Goal: Information Seeking & Learning: Find specific fact

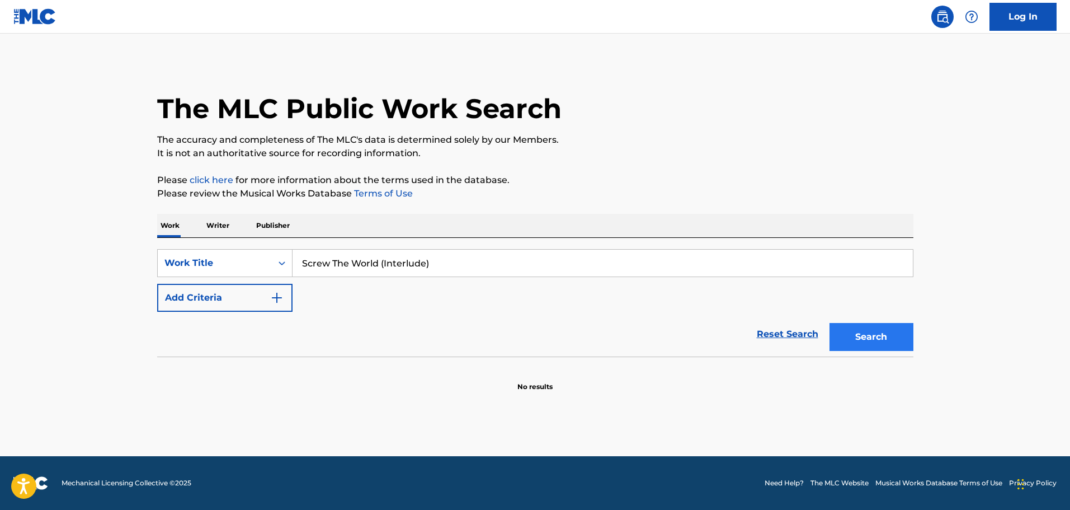
type input "Screw The World (Interlude)"
click at [886, 342] on button "Search" at bounding box center [872, 337] width 84 height 28
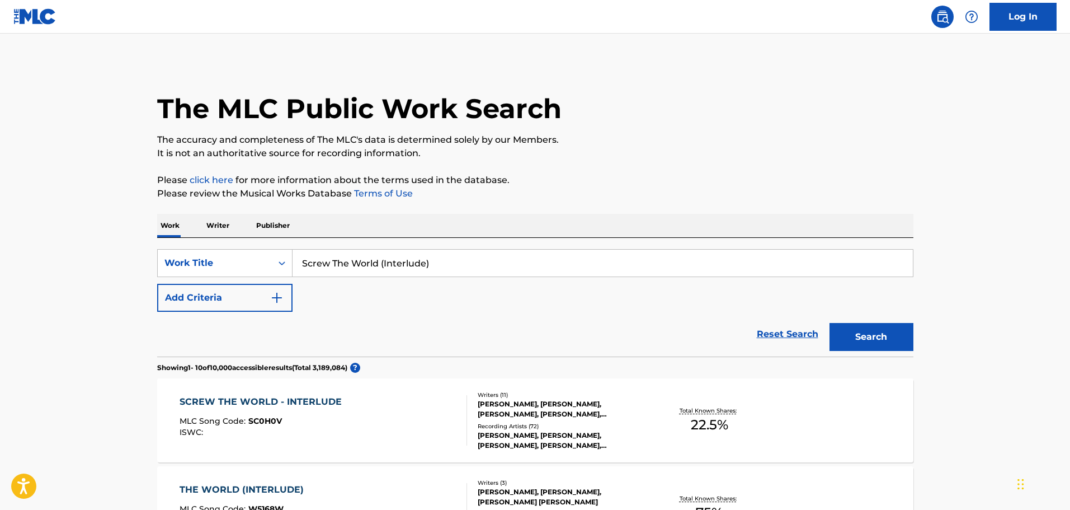
click at [572, 413] on div "JEAN CLAUDE OLIVIER, NORMAN HARRIS, NASIR JONES, DAVID FRANKLIN REEVES, KURT WA…" at bounding box center [562, 409] width 169 height 20
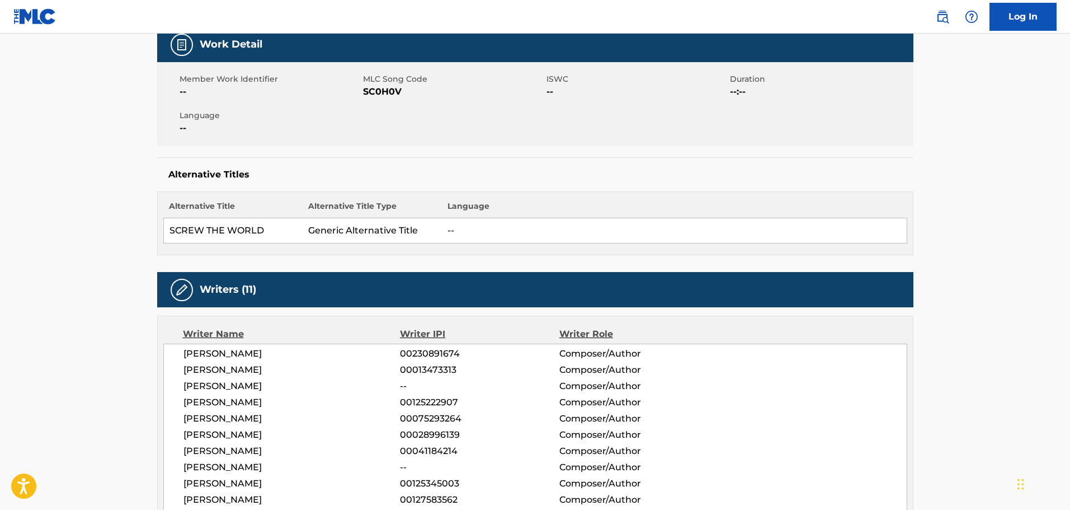
scroll to position [224, 0]
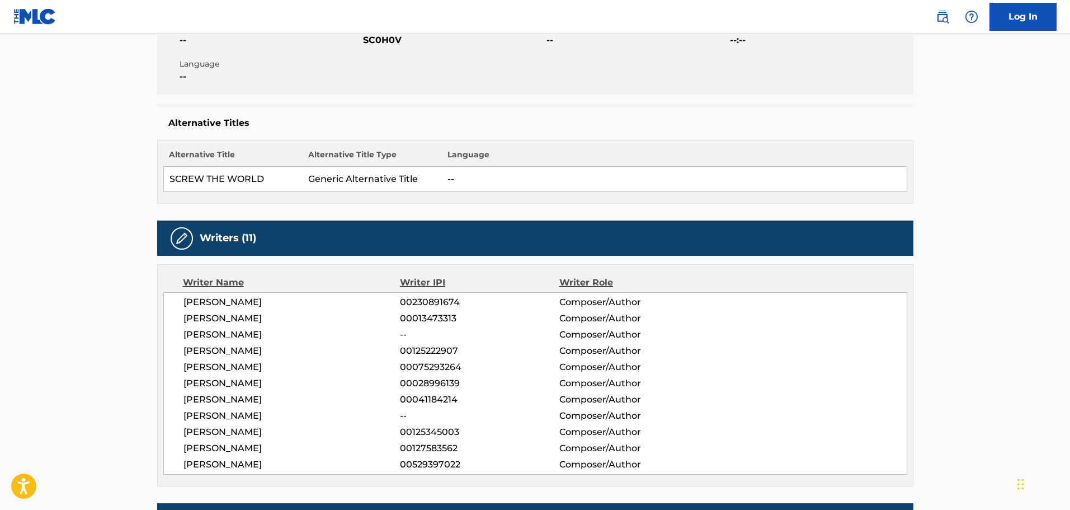
click at [255, 306] on span "JEAN CLAUDE OLIVIER" at bounding box center [292, 301] width 217 height 13
click at [262, 301] on span "JEAN CLAUDE OLIVIER" at bounding box center [292, 301] width 217 height 13
copy span "OLIVIER"
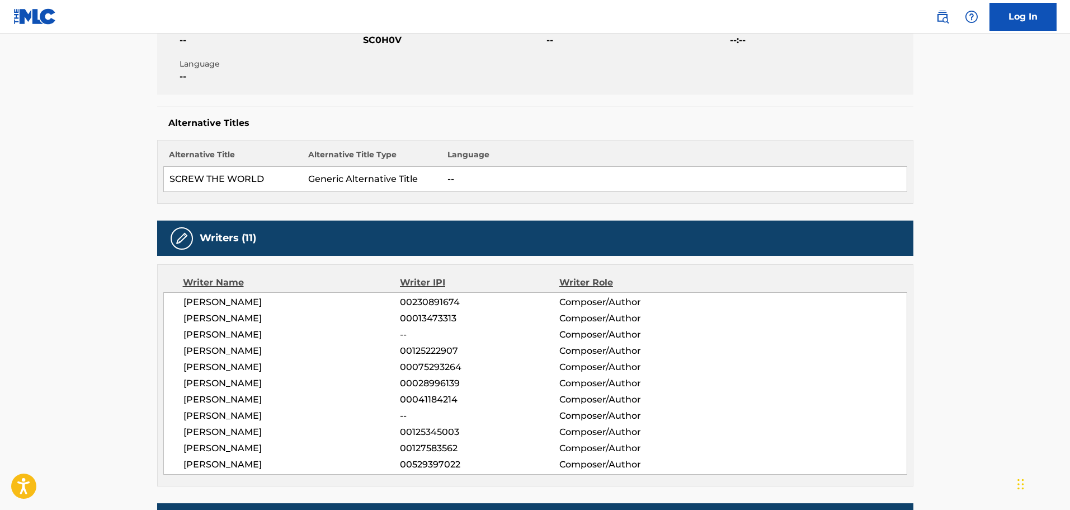
click at [210, 317] on span "NORMAN HARRIS" at bounding box center [292, 318] width 217 height 13
copy span "NORMAN"
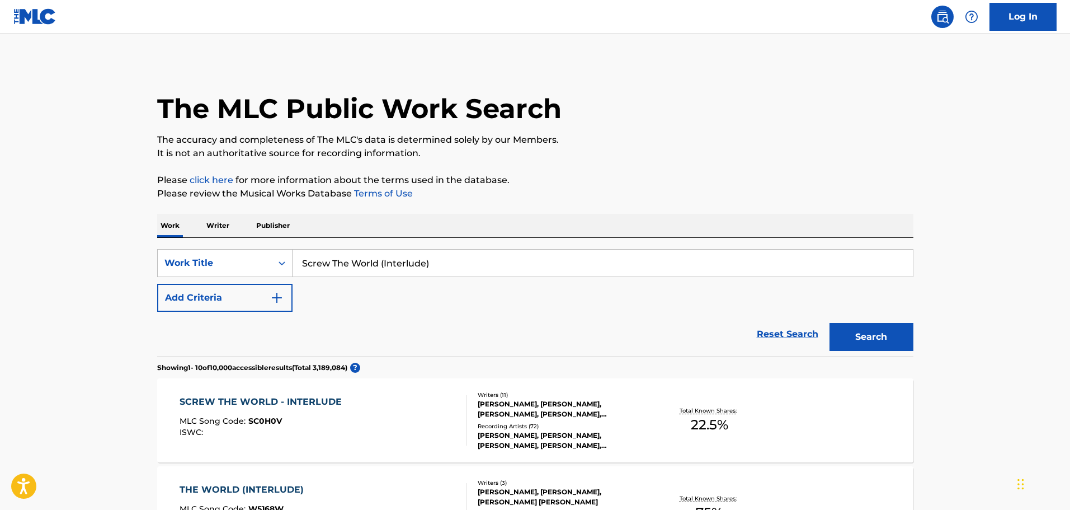
drag, startPoint x: 384, startPoint y: 262, endPoint x: 453, endPoint y: 272, distance: 69.5
click at [453, 272] on input "Screw The World (Interlude)" at bounding box center [603, 263] width 621 height 27
type input "Screw The World"
click at [253, 300] on button "Add Criteria" at bounding box center [224, 298] width 135 height 28
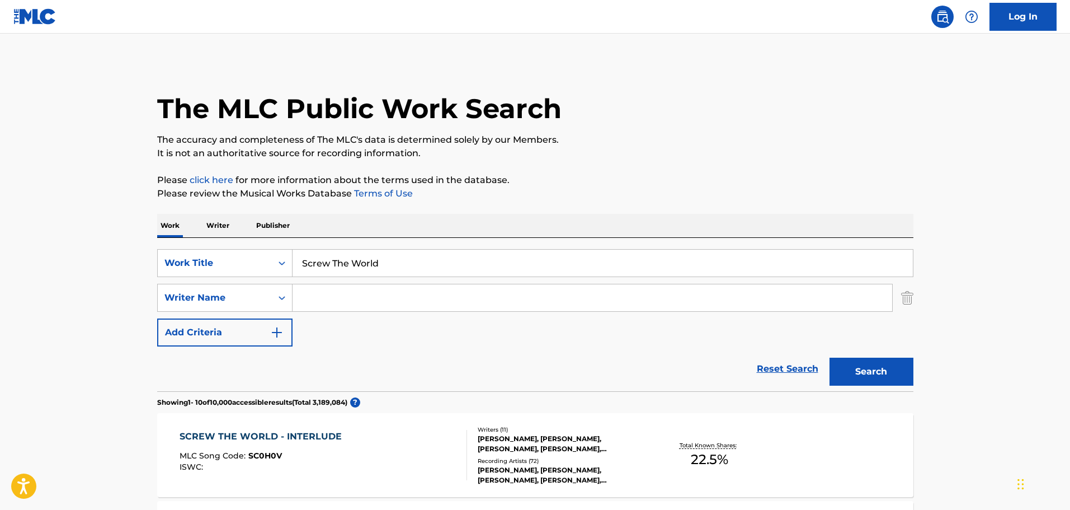
click at [371, 302] on input "Search Form" at bounding box center [593, 297] width 600 height 27
paste input "Graham Aubrey Drake"
drag, startPoint x: 886, startPoint y: 373, endPoint x: 878, endPoint y: 371, distance: 7.6
click at [885, 373] on button "Search" at bounding box center [872, 372] width 84 height 28
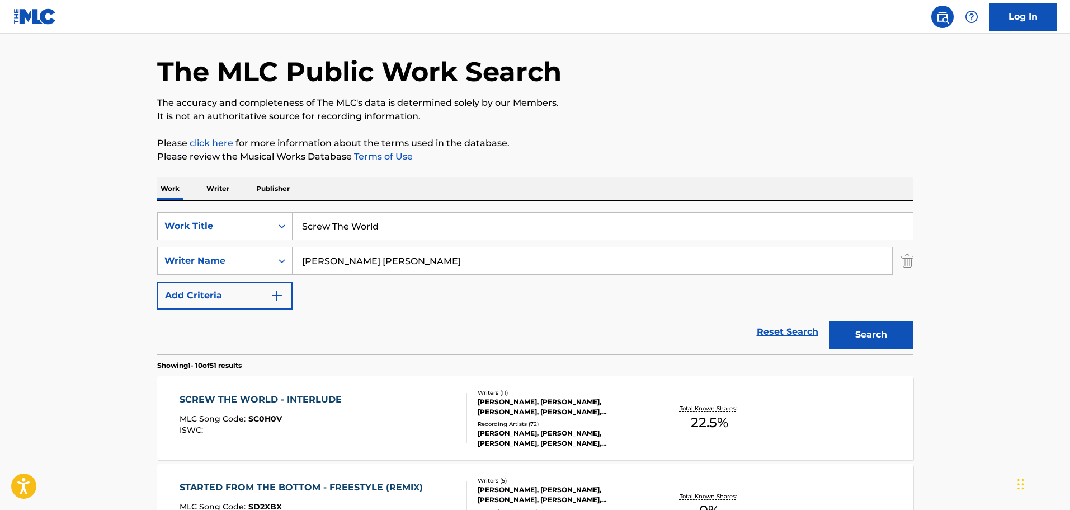
scroll to position [224, 0]
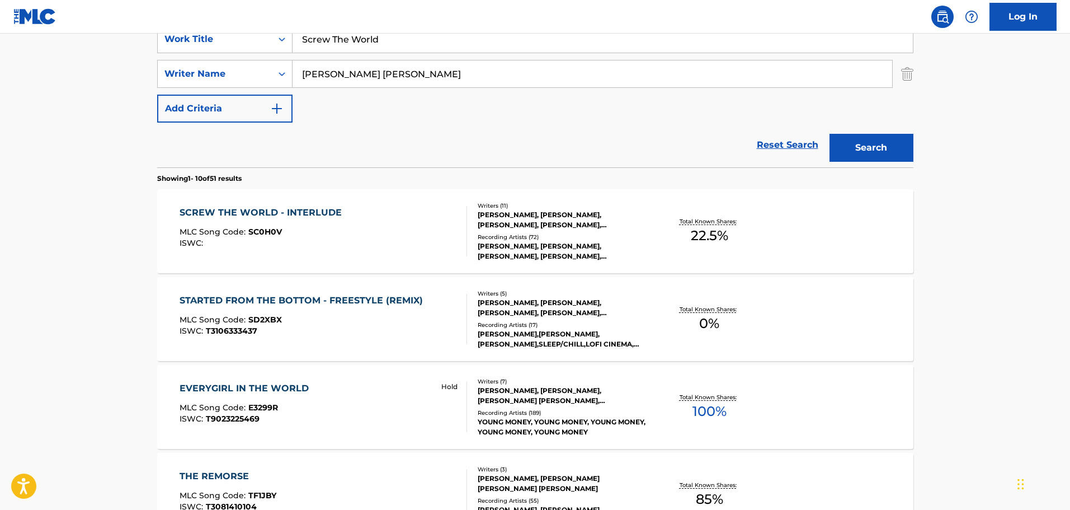
click at [364, 74] on input "Graham Aubrey Drake" at bounding box center [593, 73] width 600 height 27
click at [363, 74] on input "Graham Aubrey Drake" at bounding box center [593, 73] width 600 height 27
paste input "Eccleston Adria"
click at [363, 74] on input "Graham Aubr Eccleston Adriay Drake" at bounding box center [593, 73] width 600 height 27
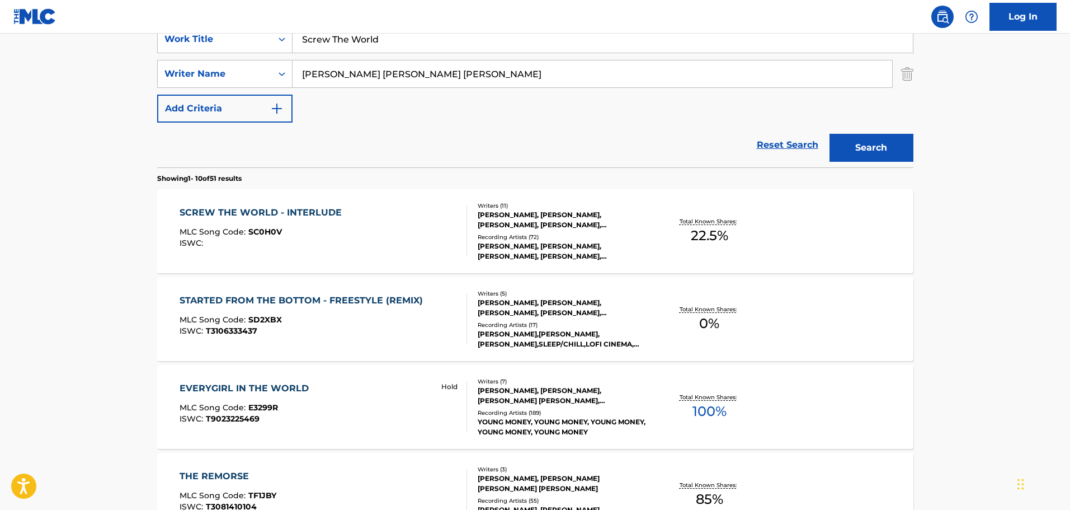
click at [363, 74] on input "Graham Aubr Eccleston Adriay Drake" at bounding box center [593, 73] width 600 height 27
paste input "Eccleston Adria"
type input "Eccleston Adrian"
click at [905, 153] on button "Search" at bounding box center [872, 148] width 84 height 28
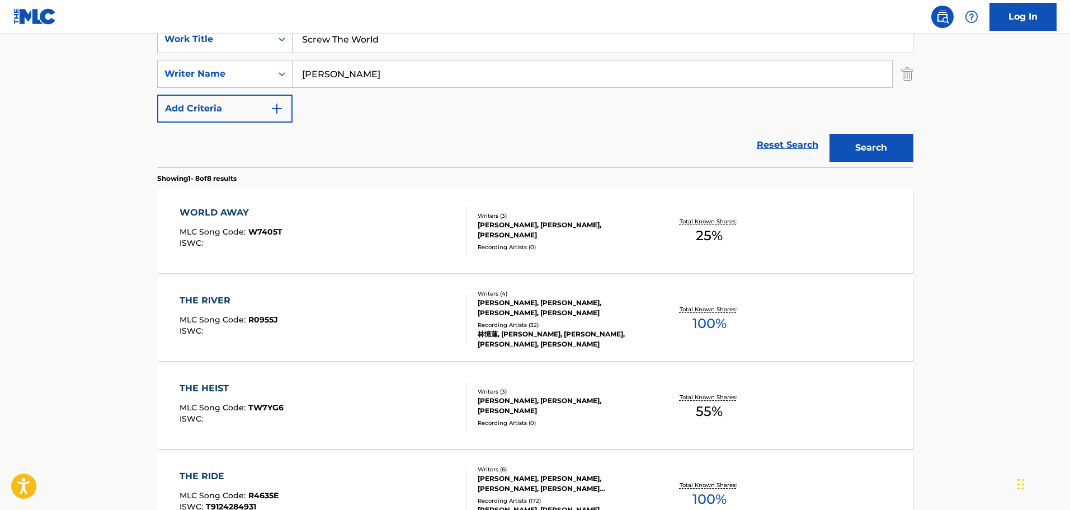
click at [572, 492] on div "ABEL TESFAYE, AUBREY DRAKE GRAHAM, ANTHONY PALMAN, MARTIN DANIEL MCKINNEY, ADRI…" at bounding box center [562, 483] width 169 height 20
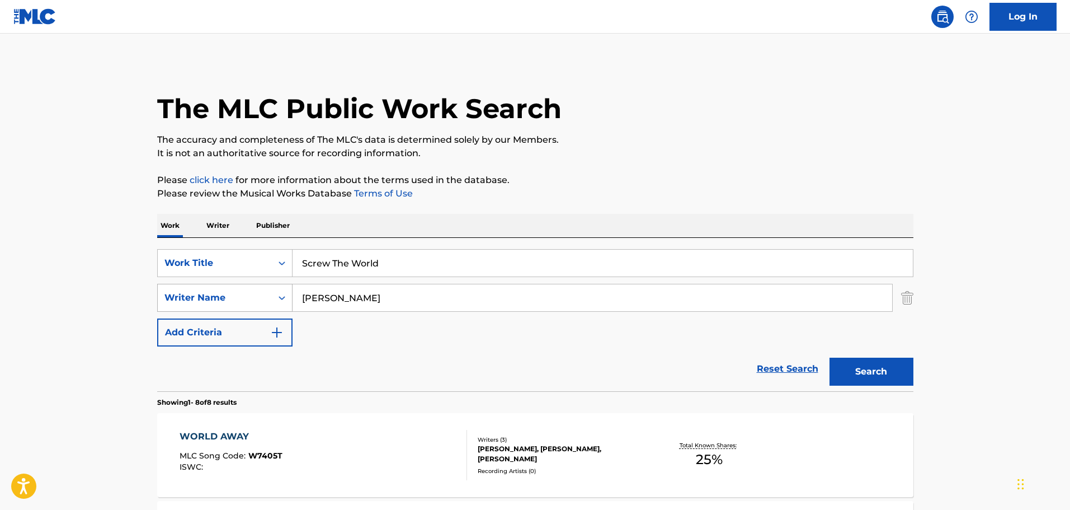
drag, startPoint x: 383, startPoint y: 302, endPoint x: 276, endPoint y: 297, distance: 106.4
click at [276, 297] on div "SearchWithCriteria3f0b3084-e023-4219-b72f-ff66795d1f96 Writer Name Eccleston Ad…" at bounding box center [535, 298] width 756 height 28
click at [354, 301] on input "Search Form" at bounding box center [593, 297] width 600 height 27
paste input "Drake"
type input "Drake"
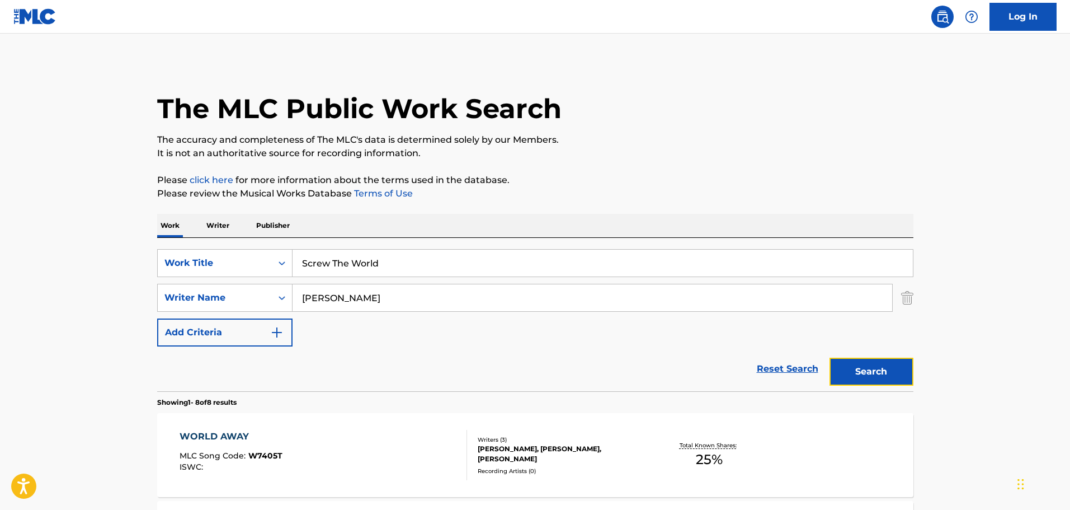
click at [881, 378] on button "Search" at bounding box center [872, 372] width 84 height 28
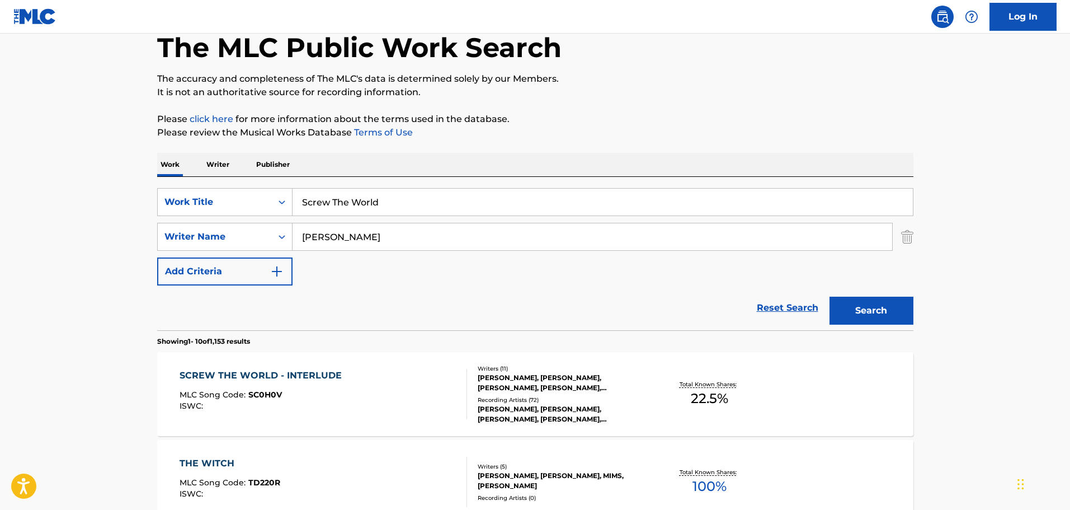
scroll to position [124, 0]
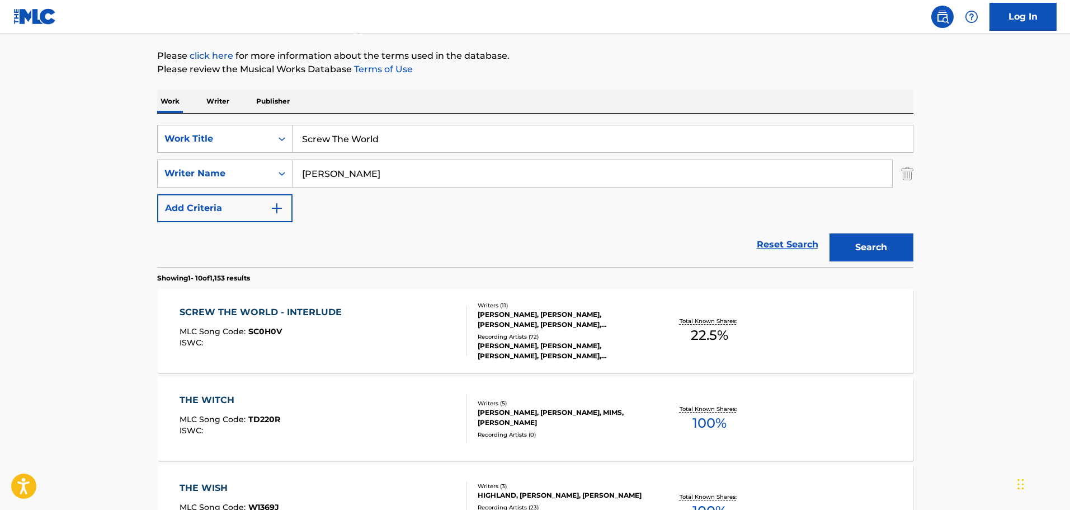
click at [377, 313] on div "SCREW THE WORLD - INTERLUDE MLC Song Code : SC0H0V ISWC :" at bounding box center [324, 331] width 288 height 50
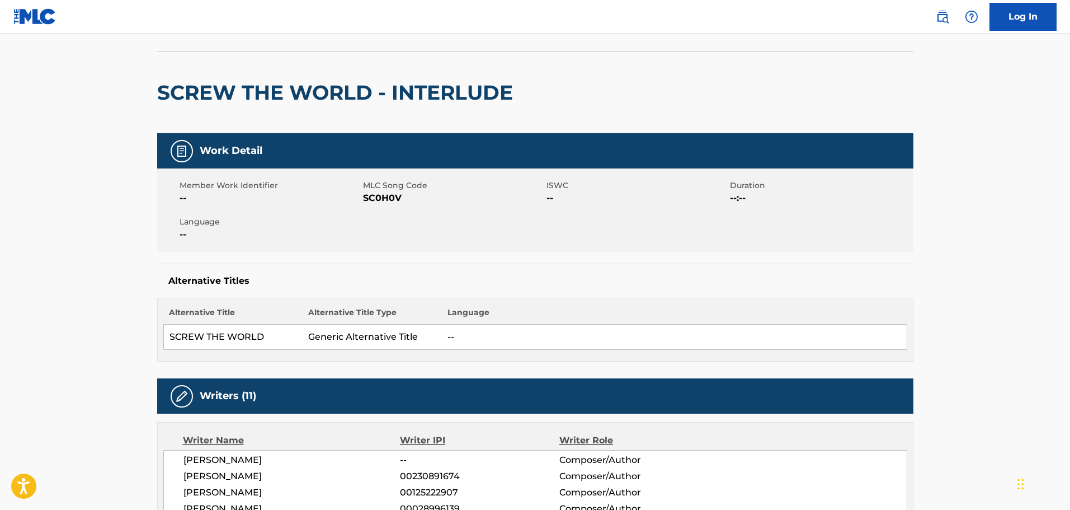
scroll to position [224, 0]
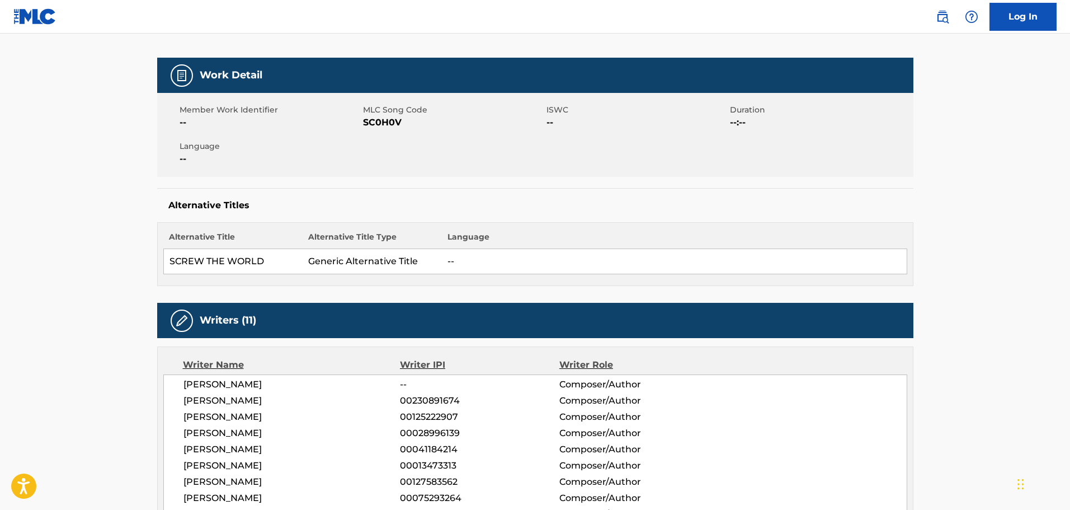
scroll to position [280, 0]
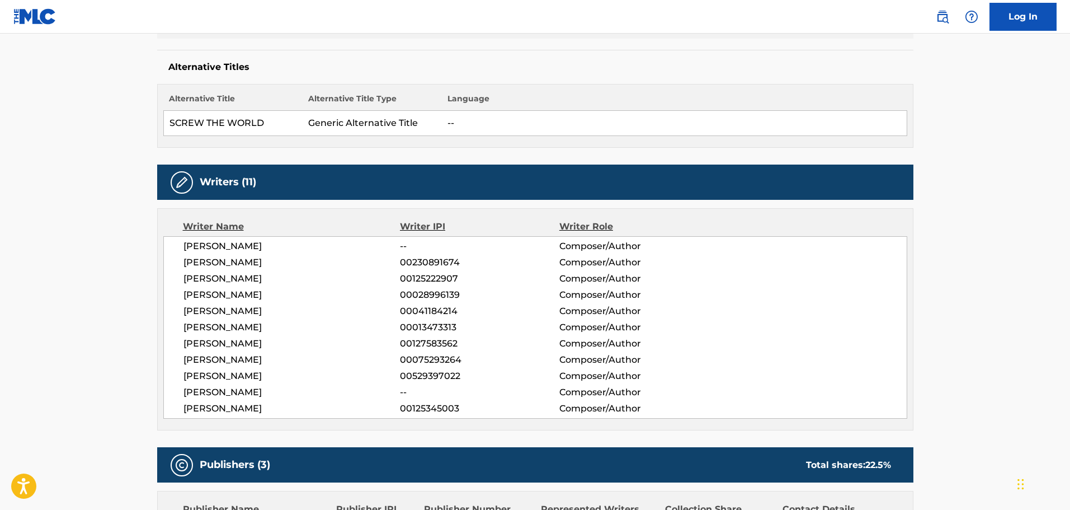
click at [229, 245] on span "NASIR JONES" at bounding box center [292, 245] width 217 height 13
copy span "JONES"
click at [233, 256] on span "JEAN CLAUDE OLIVIER" at bounding box center [292, 262] width 217 height 13
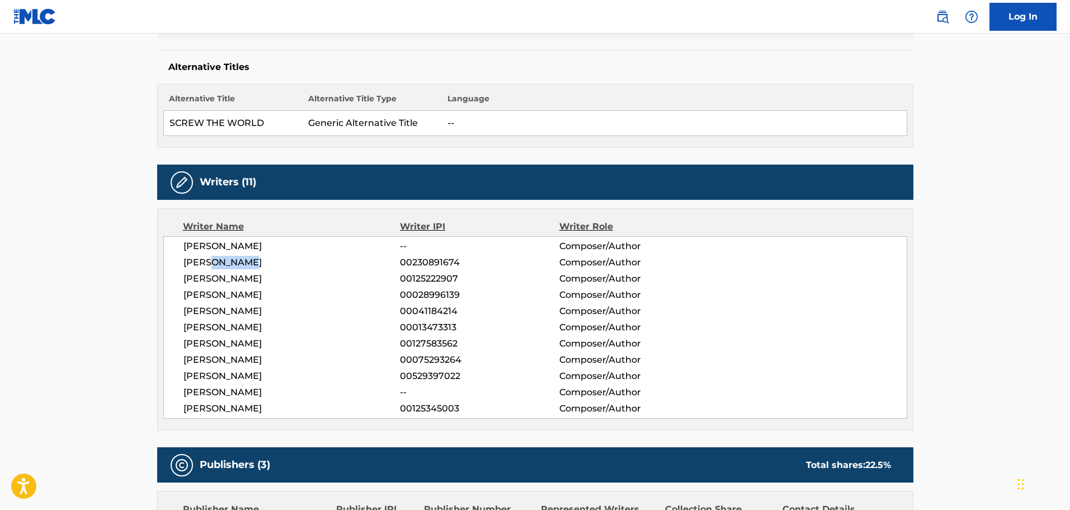
copy span "CLAUDE"
click at [265, 267] on span "JEAN CLAUDE OLIVIER" at bounding box center [292, 262] width 217 height 13
copy span "OLIVIER"
click at [281, 276] on span "DAVID FRANKLIN REEVES" at bounding box center [292, 278] width 217 height 13
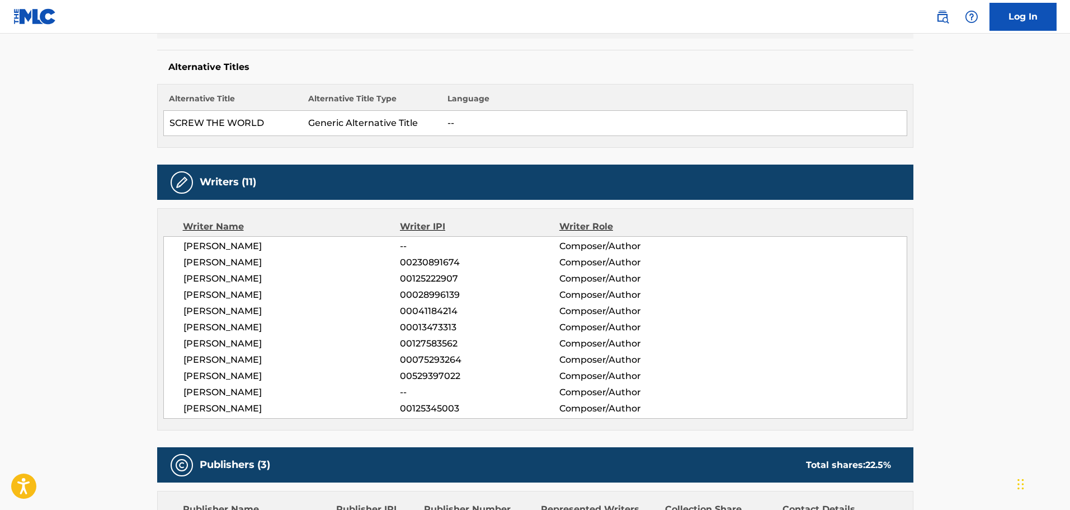
click at [281, 276] on span "DAVID FRANKLIN REEVES" at bounding box center [292, 278] width 217 height 13
copy span "REEVES"
click at [222, 295] on span "LAWRENCE SMITH" at bounding box center [292, 294] width 217 height 13
copy span "LAWRENCE"
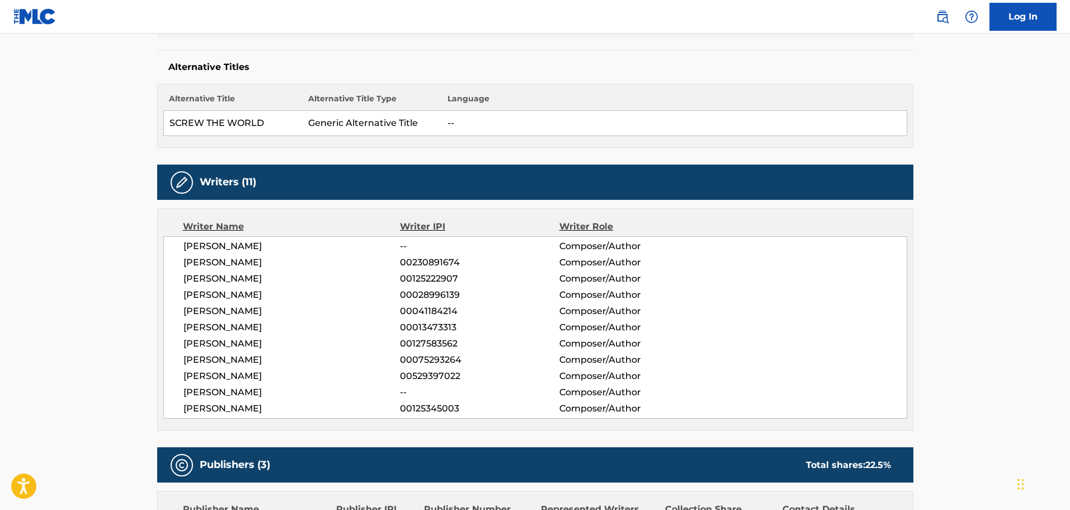
click at [202, 308] on span "ALLAN WAYNE FELDER" at bounding box center [292, 310] width 217 height 13
copy span "ALLAN"
click at [199, 329] on span "NORMAN HARRIS" at bounding box center [292, 327] width 217 height 13
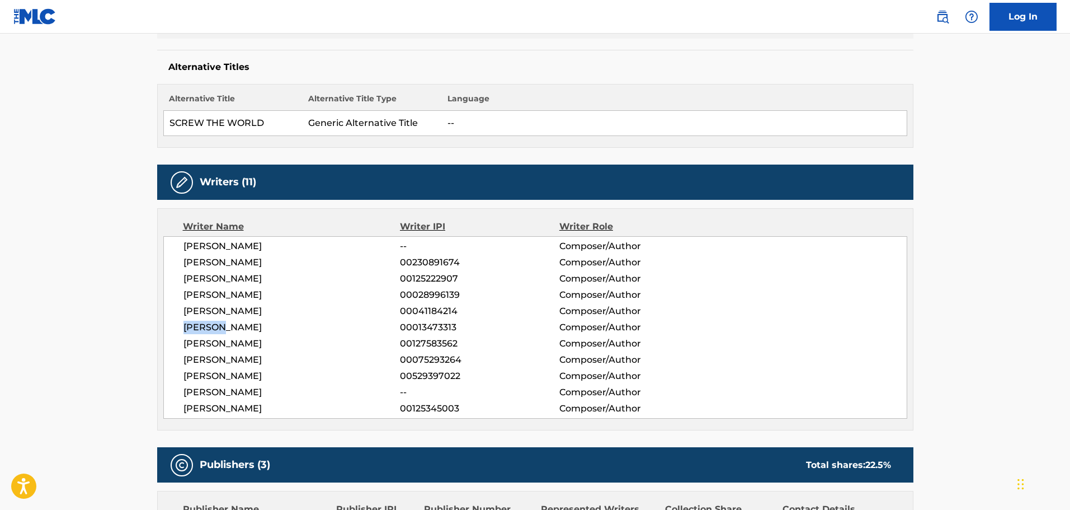
click at [196, 328] on span "NORMAN HARRIS" at bounding box center [292, 327] width 217 height 13
click at [203, 344] on span "SAMUEL J BARNES" at bounding box center [292, 343] width 217 height 13
copy span "SAMUEL"
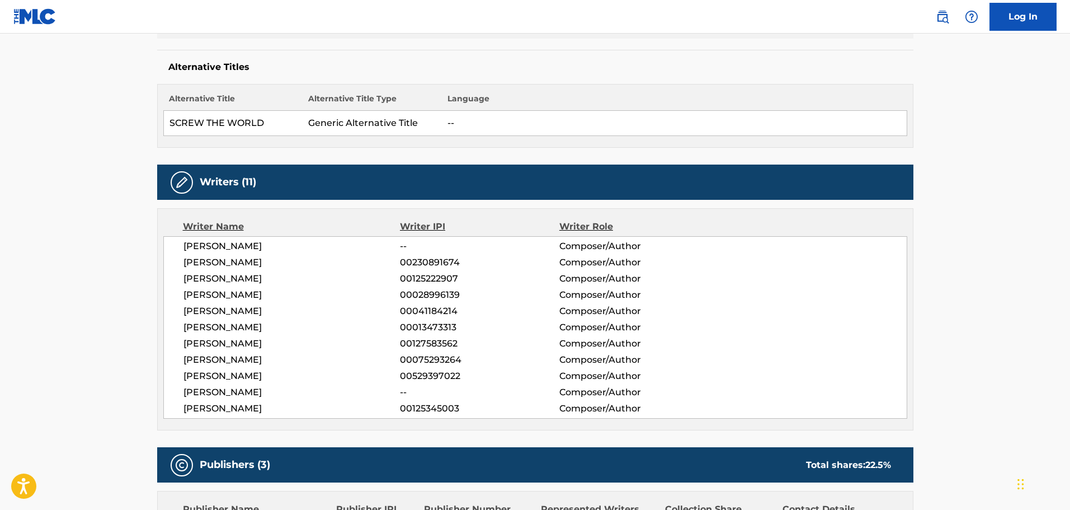
click at [194, 359] on span "KURT WALKER" at bounding box center [292, 359] width 217 height 13
click at [193, 359] on span "KURT WALKER" at bounding box center [292, 359] width 217 height 13
copy span "KURT"
click at [210, 374] on span "AUBREY DRAKE GRAHAM" at bounding box center [292, 375] width 217 height 13
click at [208, 374] on span "AUBREY DRAKE GRAHAM" at bounding box center [292, 375] width 217 height 13
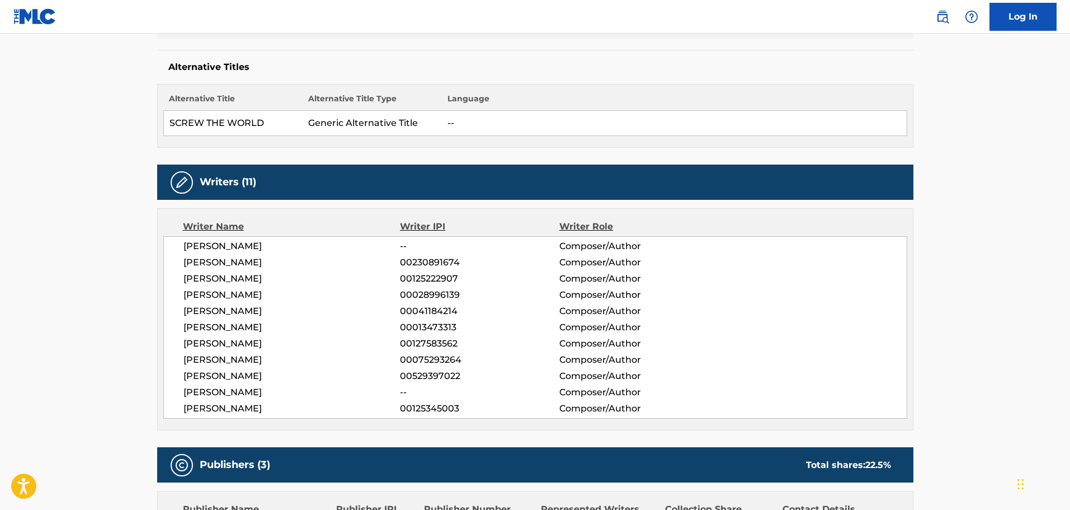
click at [204, 373] on span "AUBREY DRAKE GRAHAM" at bounding box center [292, 375] width 217 height 13
click at [232, 390] on span "AARON GERALD O'BRYANT" at bounding box center [292, 392] width 217 height 13
click at [207, 389] on span "AARON GERALD O'BRYANT" at bounding box center [292, 392] width 217 height 13
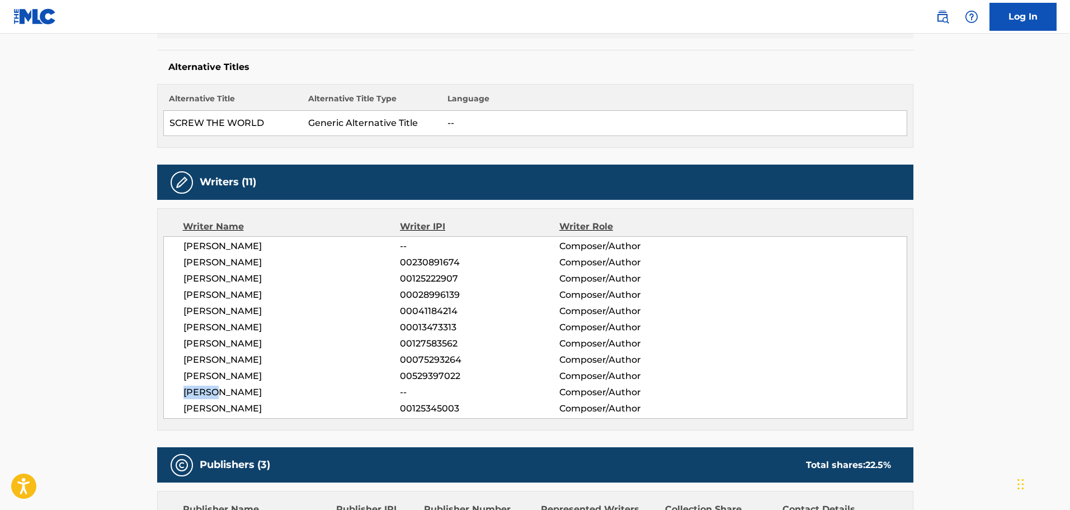
click at [207, 389] on span "AARON GERALD O'BRYANT" at bounding box center [292, 392] width 217 height 13
click at [193, 408] on span "JALIL HUTCHINS" at bounding box center [292, 408] width 217 height 13
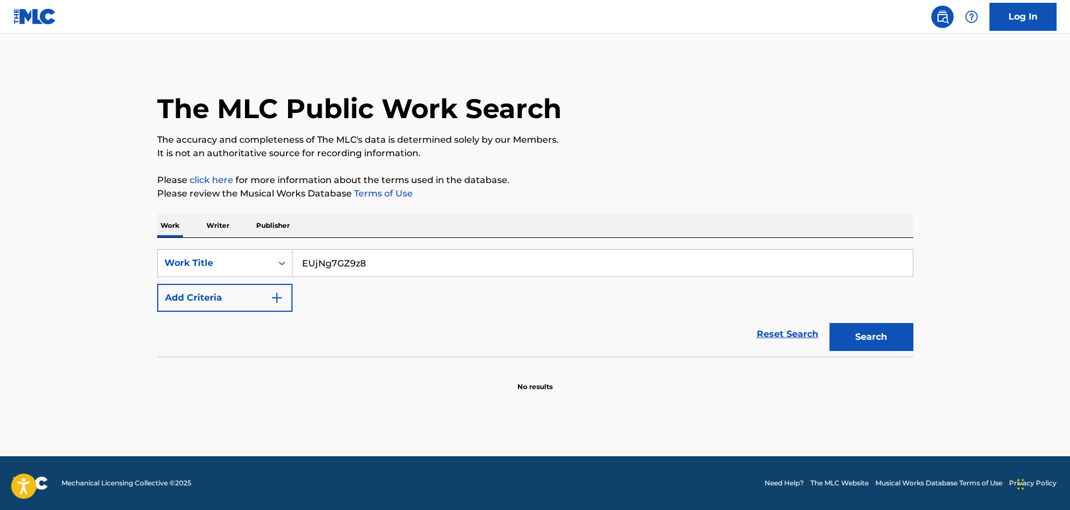
click at [397, 266] on input "EUjNg7GZ9z8" at bounding box center [603, 263] width 621 height 27
click at [396, 266] on input "EUjNg7GZ9z8" at bounding box center [603, 263] width 621 height 27
paste input "A partir [PERSON_NAME] (a dueto con [PERSON_NAME]) - [PERSON_NAME]"
drag, startPoint x: 369, startPoint y: 264, endPoint x: 237, endPoint y: 259, distance: 132.7
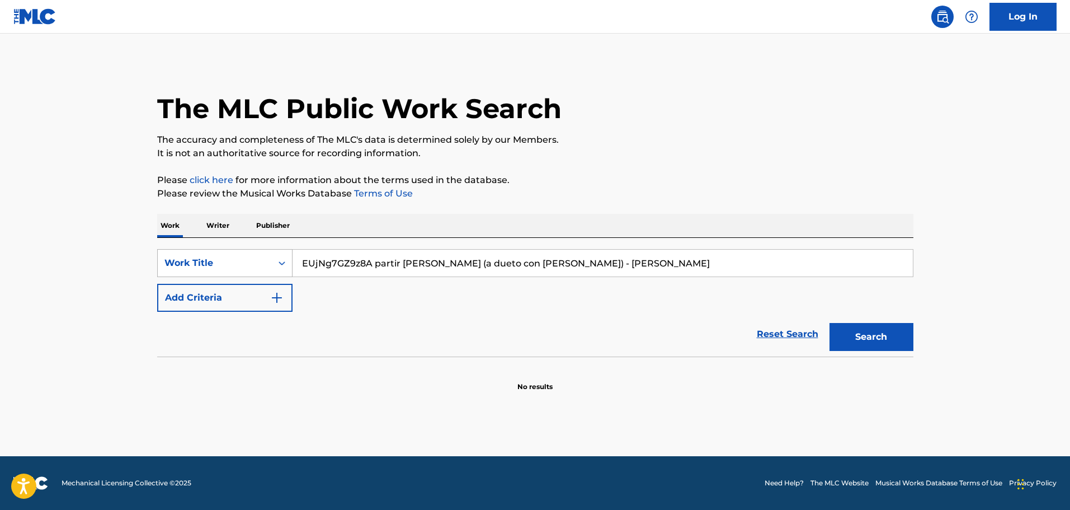
click at [237, 259] on div "SearchWithCriteria36a878e1-7b54-4b4b-8d73-9744e14b879e Work Title EUjNg7GZ9z8A …" at bounding box center [535, 263] width 756 height 28
click at [361, 263] on input "partir [PERSON_NAME] (a dueto con [PERSON_NAME]) - [PERSON_NAME]" at bounding box center [603, 263] width 621 height 27
click at [364, 262] on input "partir [PERSON_NAME] (a dueto con [PERSON_NAME]) - [PERSON_NAME]" at bounding box center [603, 263] width 621 height 27
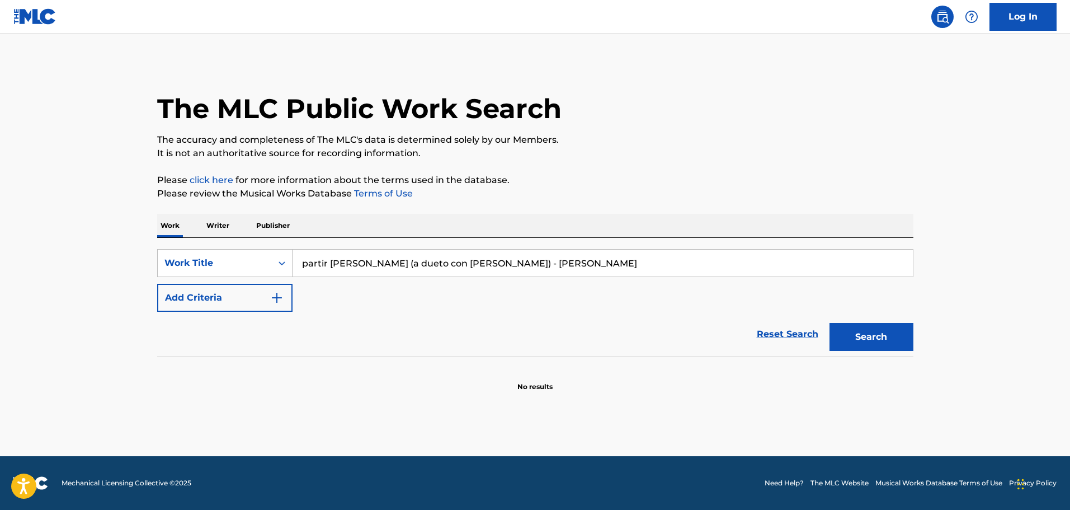
drag, startPoint x: 364, startPoint y: 262, endPoint x: 609, endPoint y: 265, distance: 245.6
click at [609, 265] on input "partir [PERSON_NAME] (a dueto con [PERSON_NAME]) - [PERSON_NAME]" at bounding box center [603, 263] width 621 height 27
type input "partir [PERSON_NAME]"
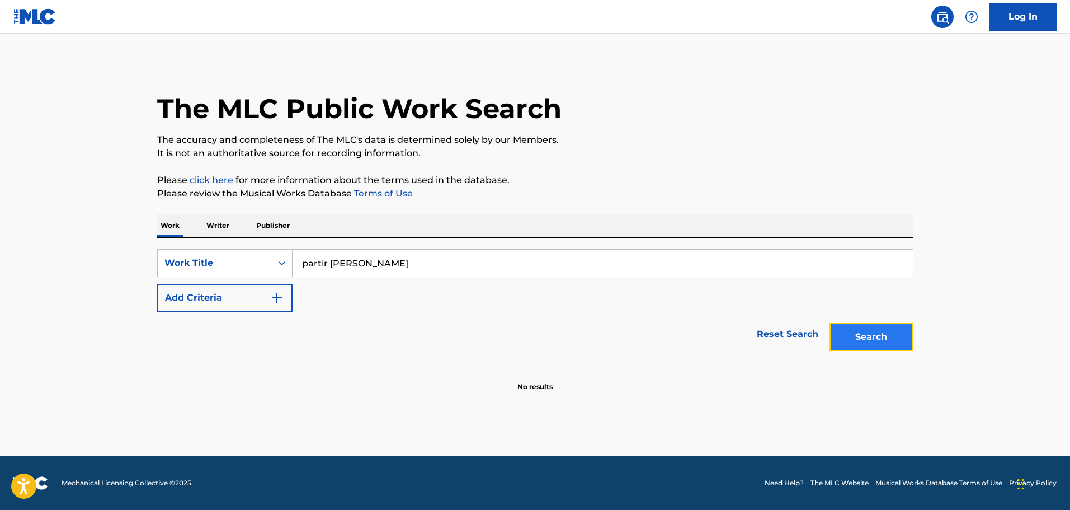
click at [850, 346] on button "Search" at bounding box center [872, 337] width 84 height 28
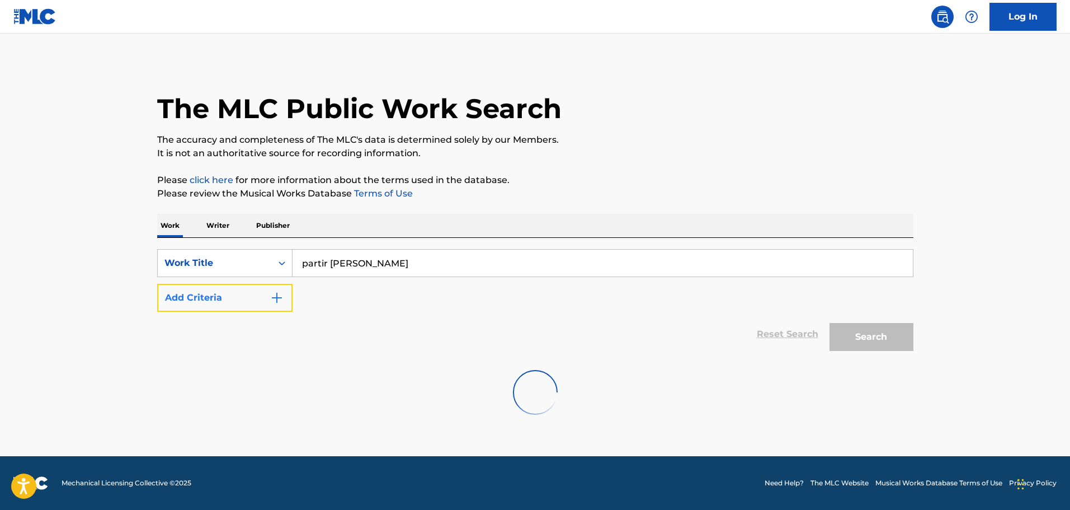
click at [280, 299] on img "Search Form" at bounding box center [276, 297] width 13 height 13
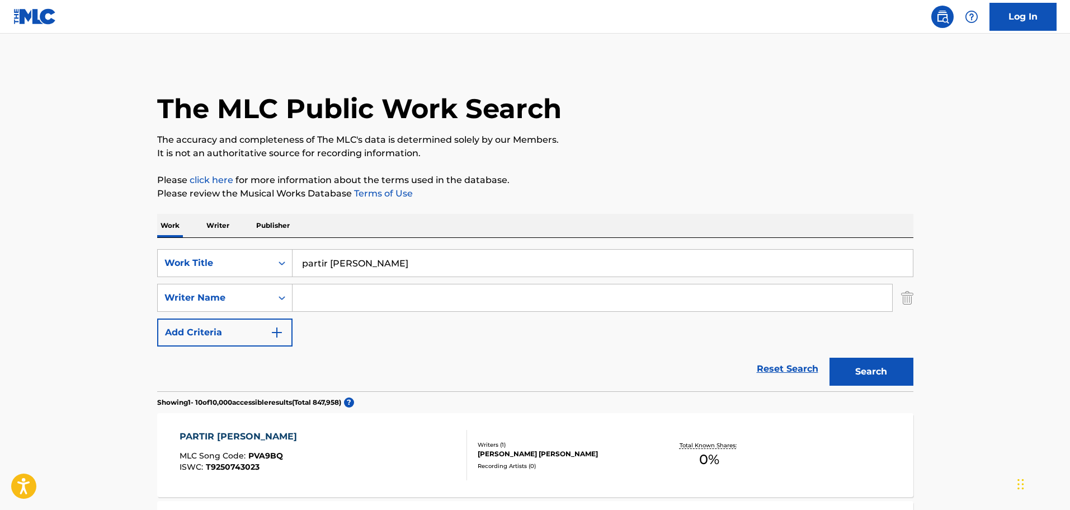
click at [394, 278] on div "SearchWithCriteria36a878e1-7b54-4b4b-8d73-9744e14b879e Work Title partir [PERSO…" at bounding box center [535, 297] width 756 height 97
click at [397, 299] on input "Search Form" at bounding box center [593, 297] width 600 height 27
paste input "ORGE [PERSON_NAME]"
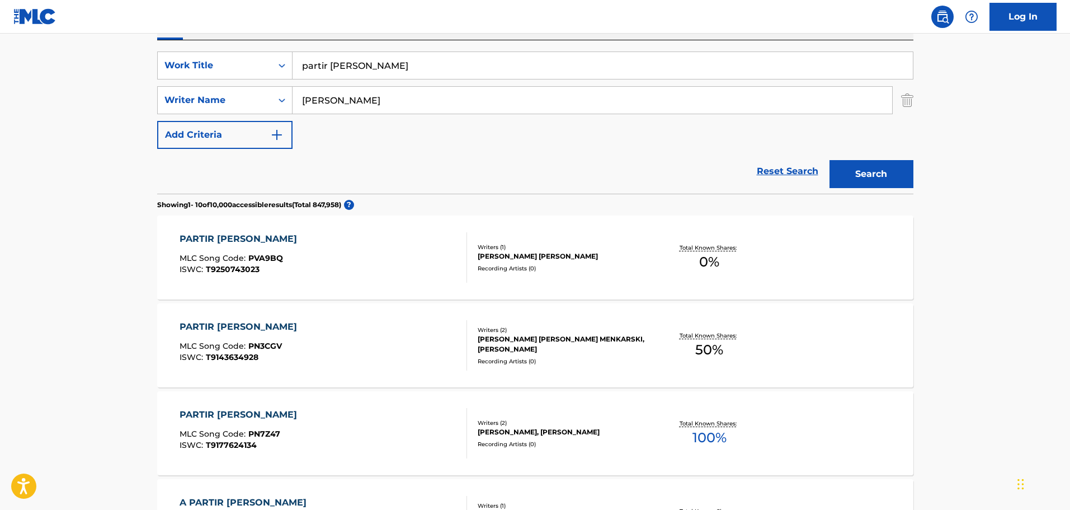
scroll to position [224, 0]
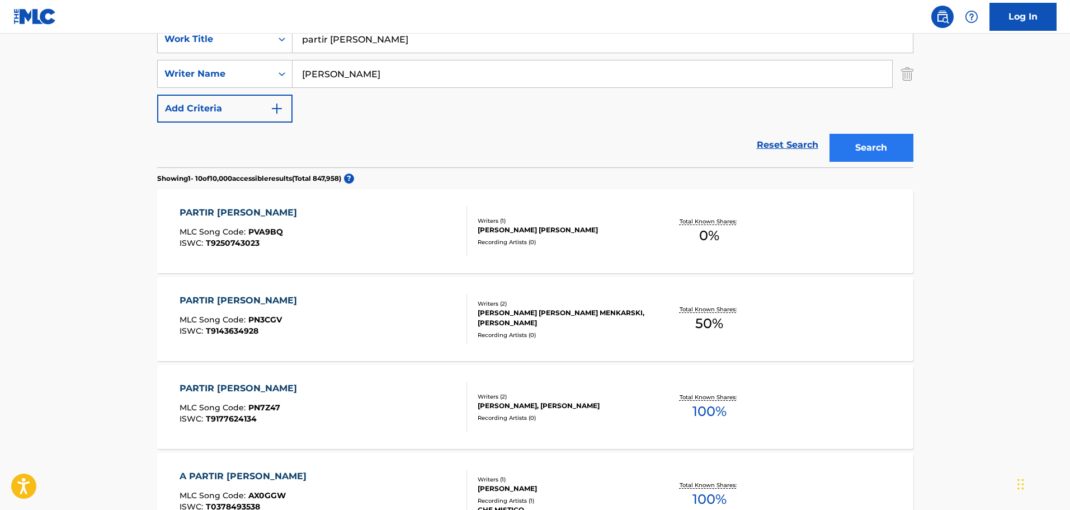
type input "[PERSON_NAME]"
click at [864, 153] on button "Search" at bounding box center [872, 148] width 84 height 28
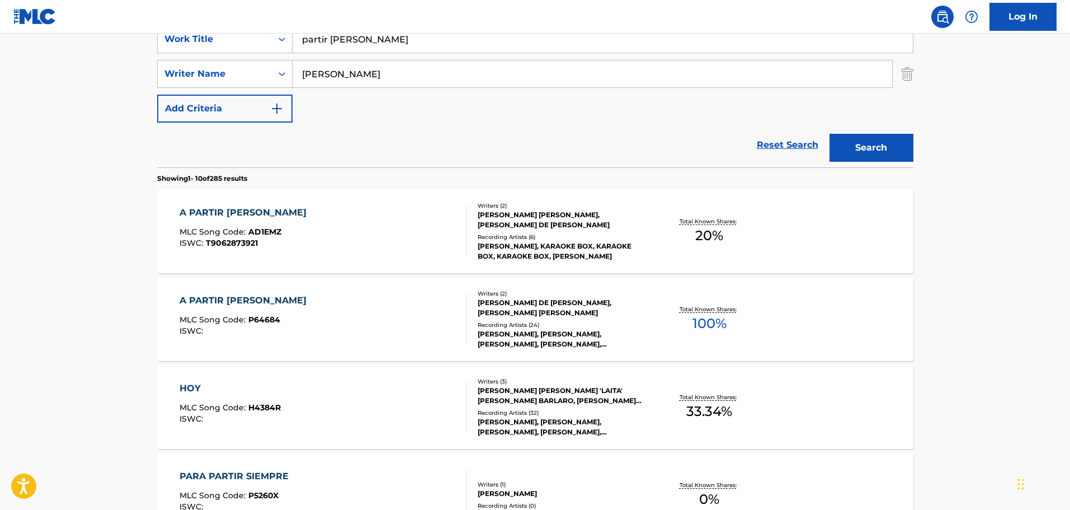
click at [570, 212] on div "[PERSON_NAME] [PERSON_NAME], [PERSON_NAME] DE [PERSON_NAME]" at bounding box center [562, 220] width 169 height 20
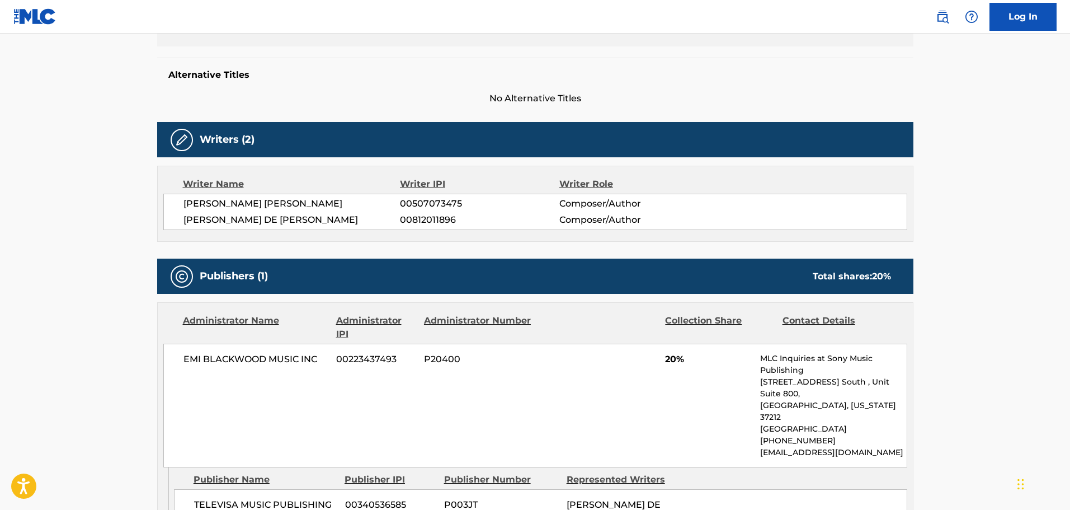
scroll to position [280, 0]
